Goal: Obtain resource: Download file/media

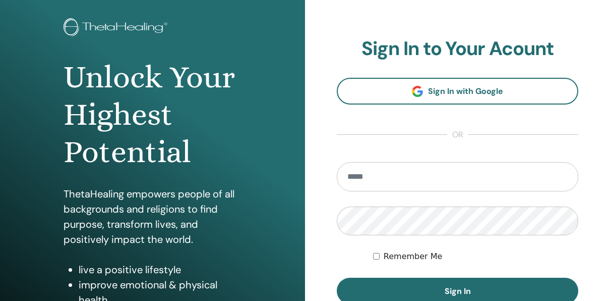
scroll to position [151, 0]
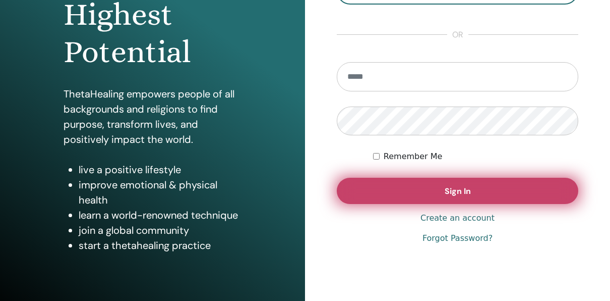
type input "**********"
click at [454, 183] on button "Sign In" at bounding box center [458, 190] width 242 height 26
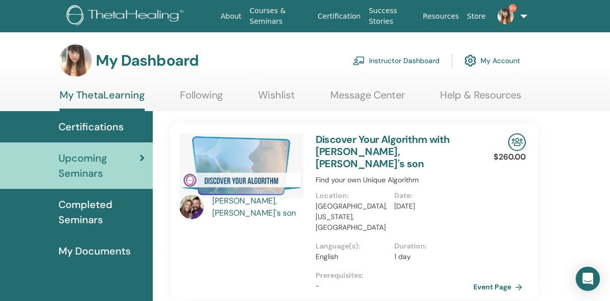
click at [413, 60] on link "Instructor Dashboard" at bounding box center [396, 60] width 87 height 22
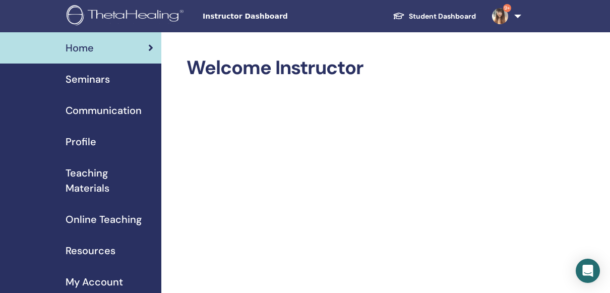
click at [100, 188] on span "Teaching Materials" at bounding box center [110, 180] width 88 height 30
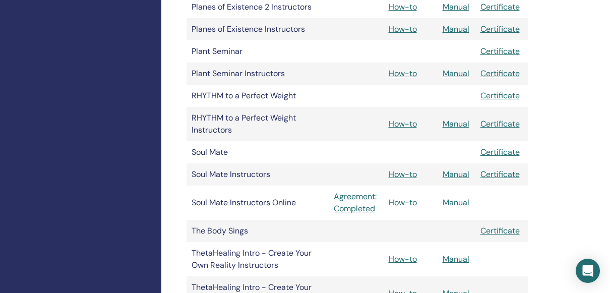
scroll to position [1412, 0]
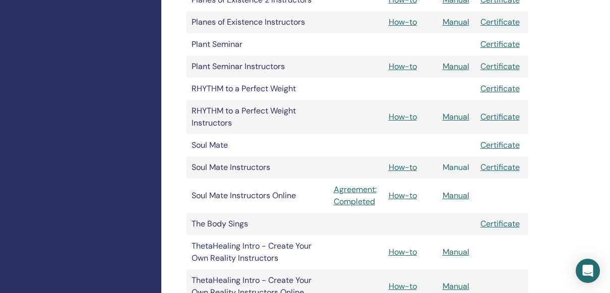
click at [450, 162] on link "Manual" at bounding box center [456, 167] width 27 height 11
